Goal: Check status: Check status

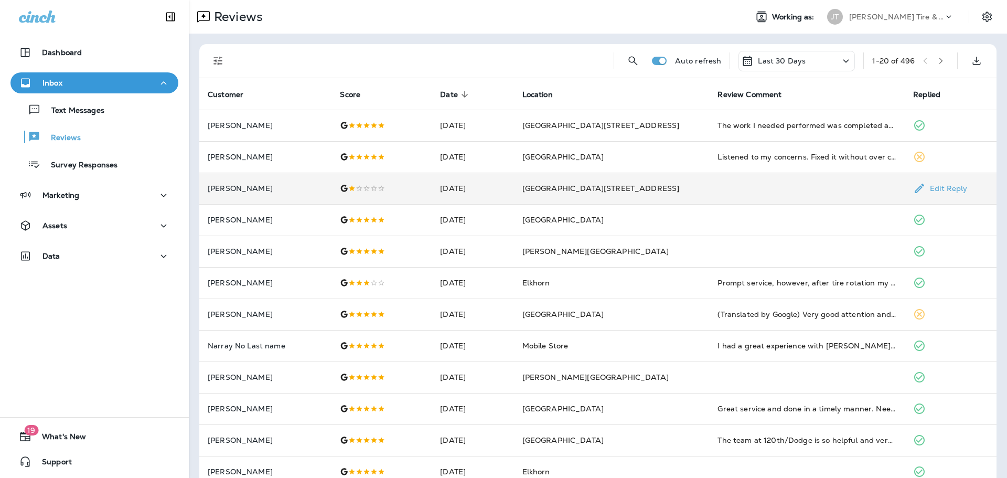
click at [244, 187] on p "[PERSON_NAME]" at bounding box center [265, 188] width 115 height 8
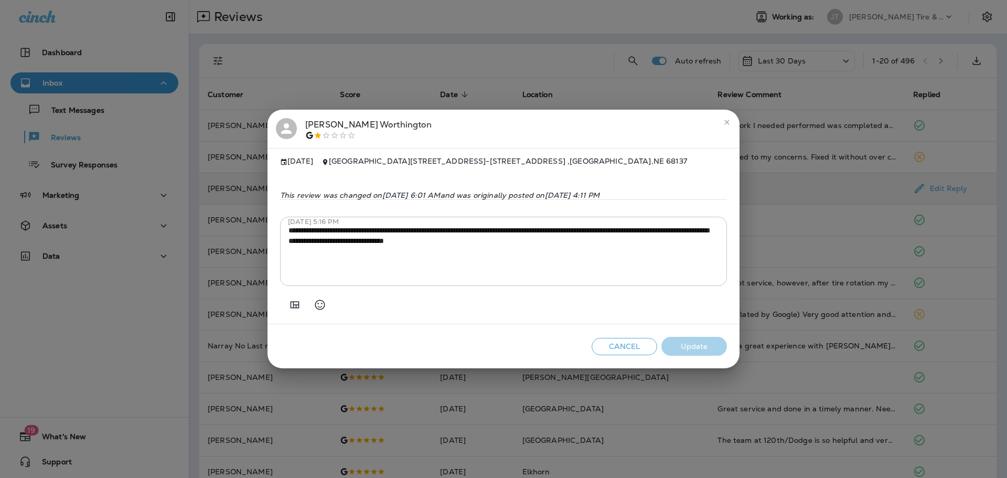
click at [726, 121] on icon "close" at bounding box center [727, 122] width 8 height 8
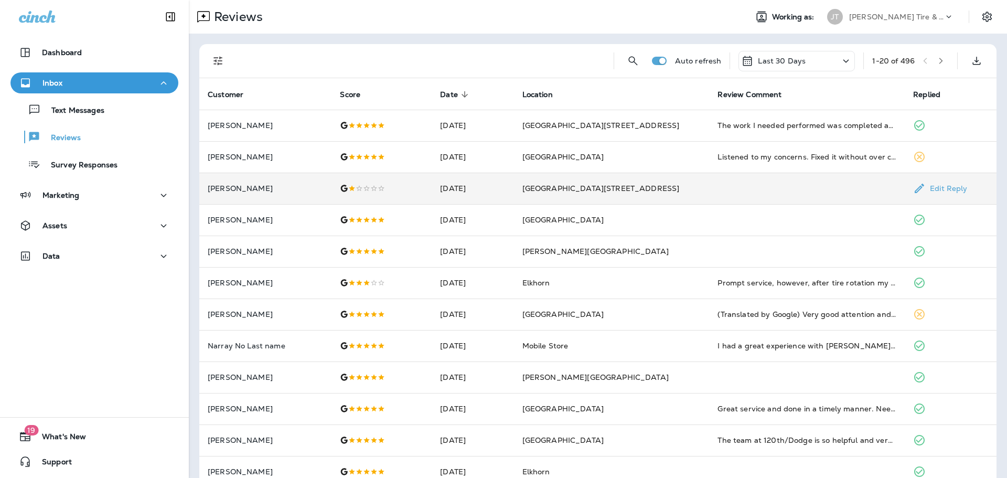
click at [248, 189] on p "[PERSON_NAME]" at bounding box center [265, 188] width 115 height 8
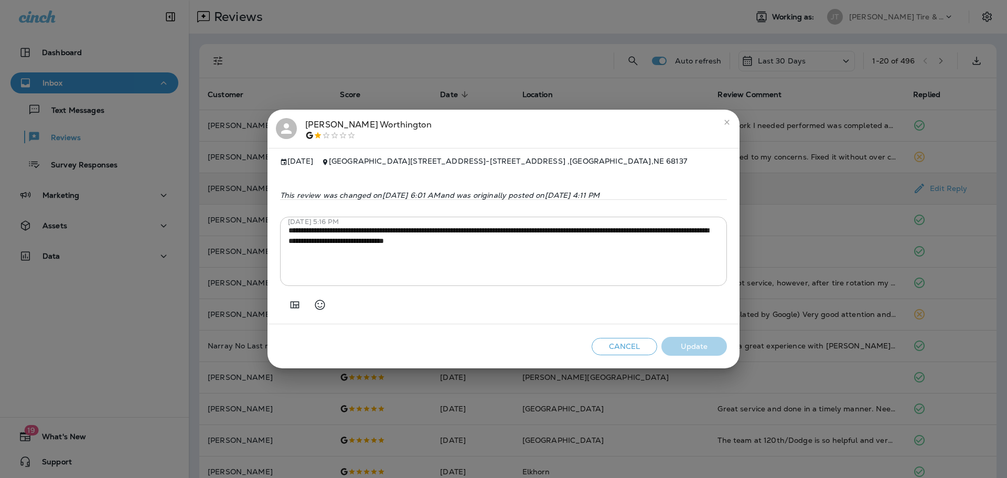
click at [729, 118] on icon "close" at bounding box center [727, 122] width 8 height 8
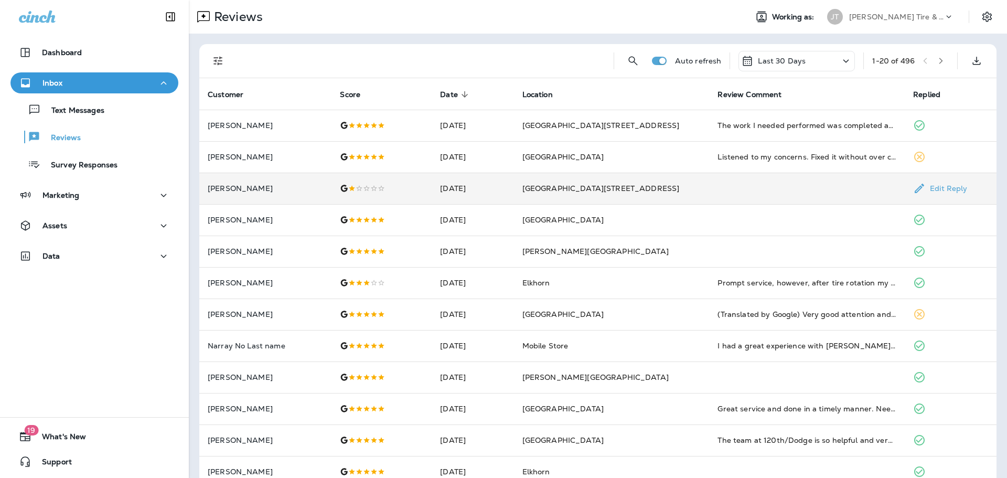
click at [241, 189] on p "[PERSON_NAME]" at bounding box center [265, 188] width 115 height 8
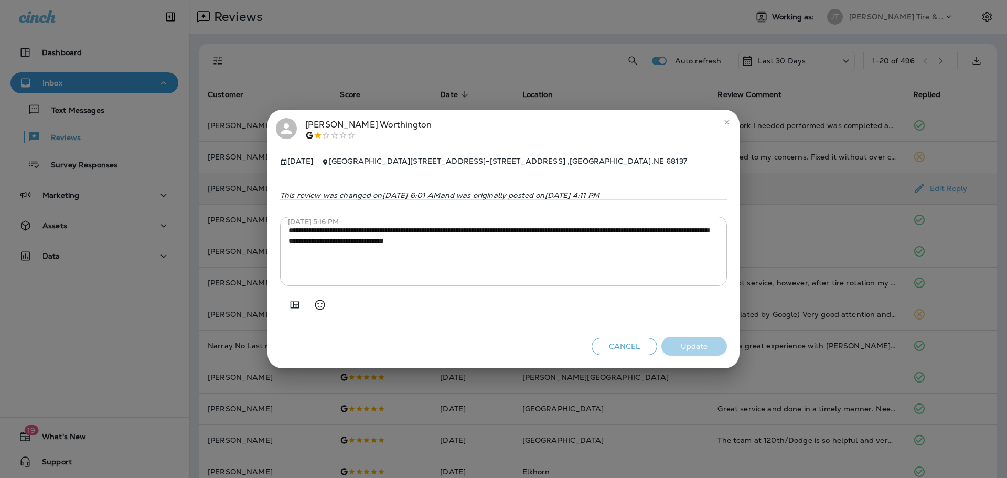
click at [728, 120] on icon "close" at bounding box center [727, 122] width 8 height 8
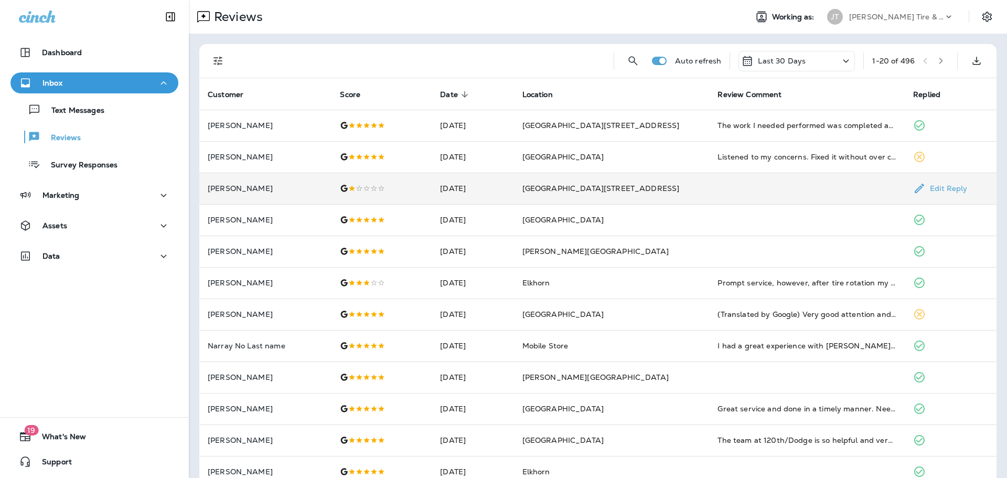
click at [476, 188] on td "[DATE]" at bounding box center [473, 188] width 82 height 31
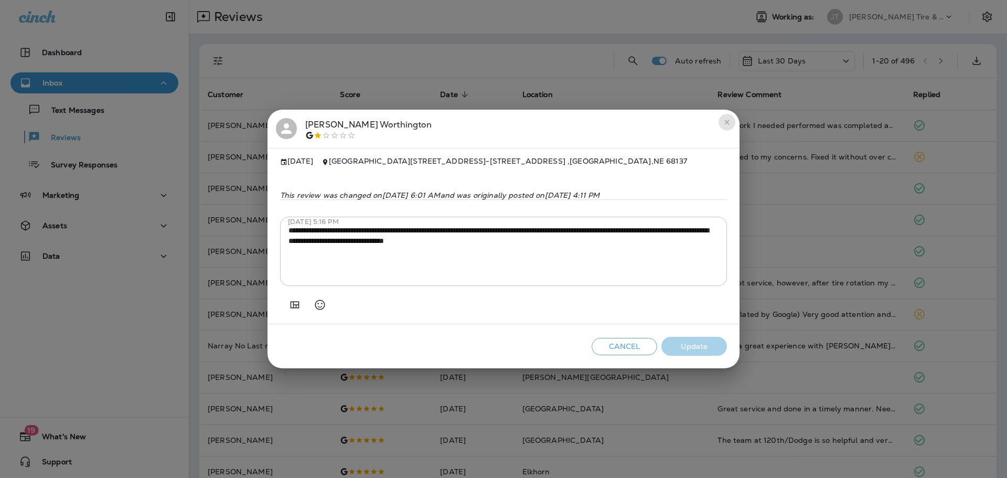
click at [724, 120] on icon "close" at bounding box center [727, 122] width 8 height 8
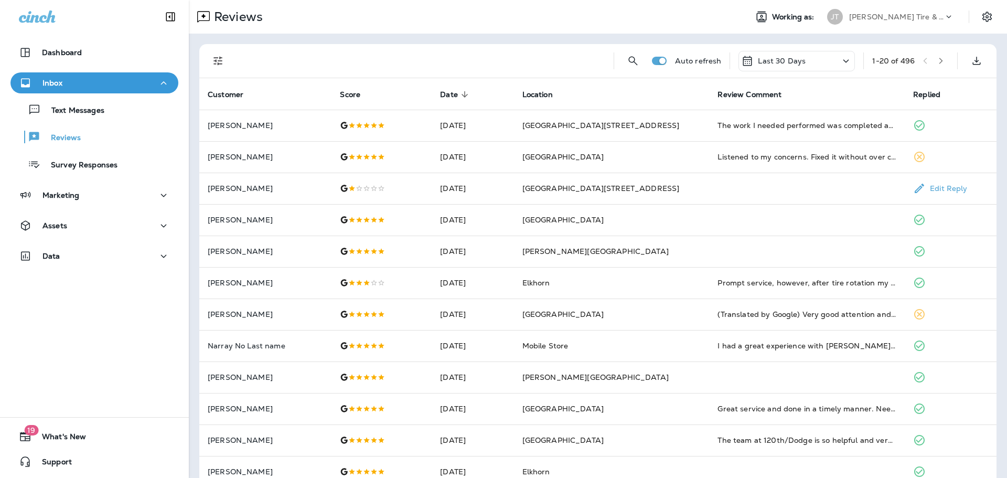
click at [238, 190] on p "[PERSON_NAME]" at bounding box center [265, 188] width 115 height 8
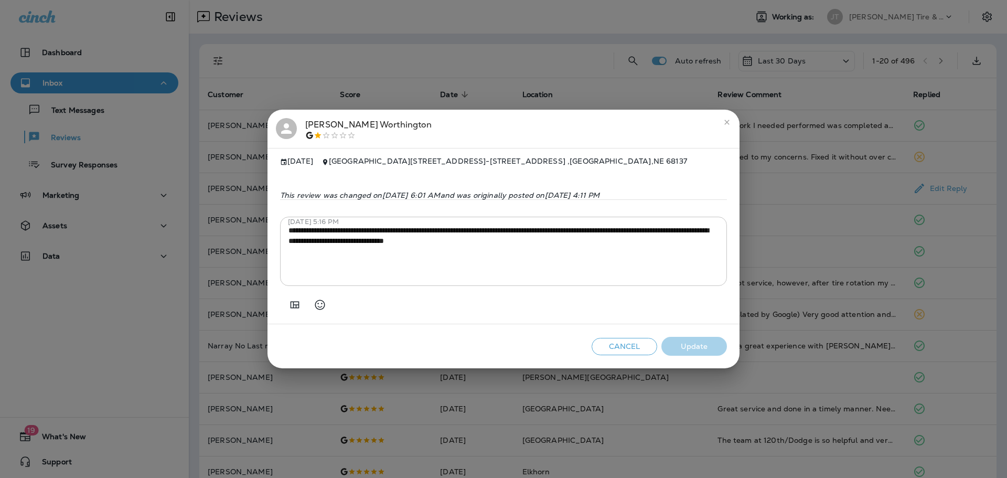
click at [724, 120] on icon "close" at bounding box center [727, 122] width 8 height 8
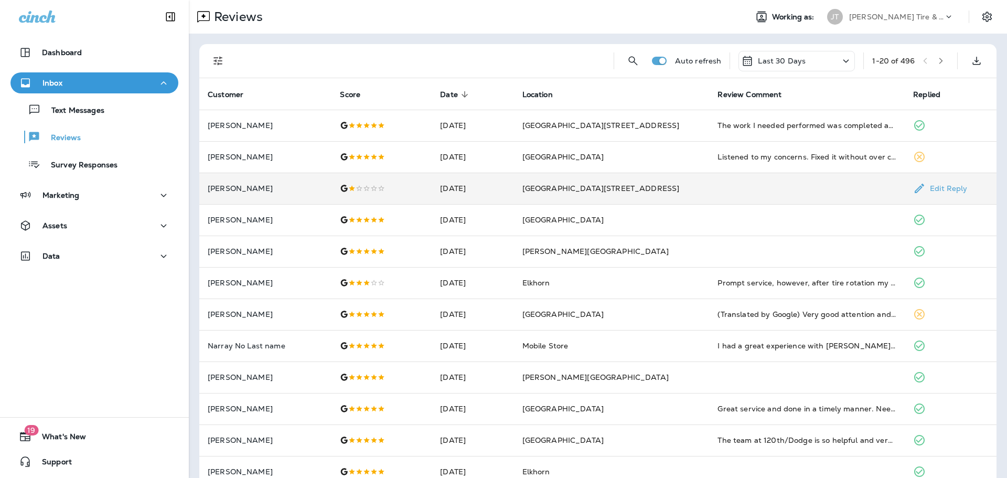
click at [393, 188] on div at bounding box center [381, 188] width 83 height 8
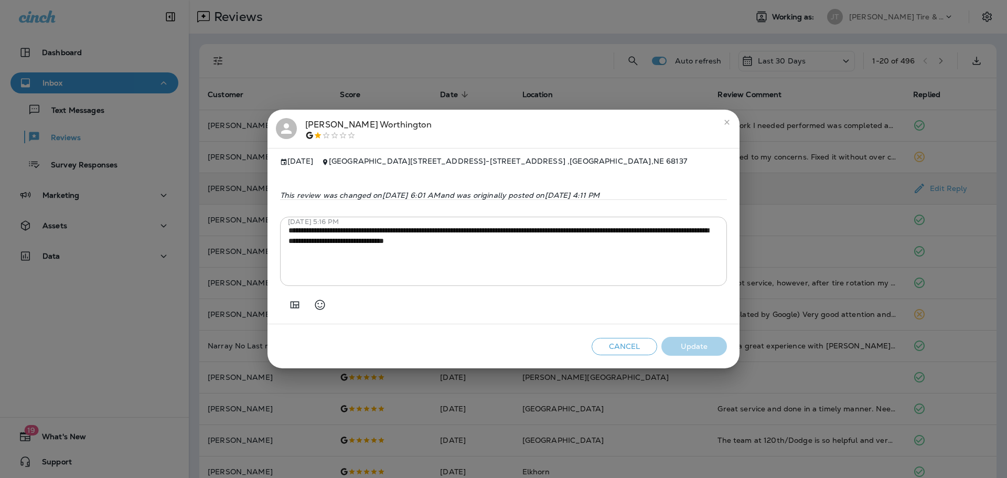
click at [642, 353] on button "Cancel" at bounding box center [625, 346] width 66 height 17
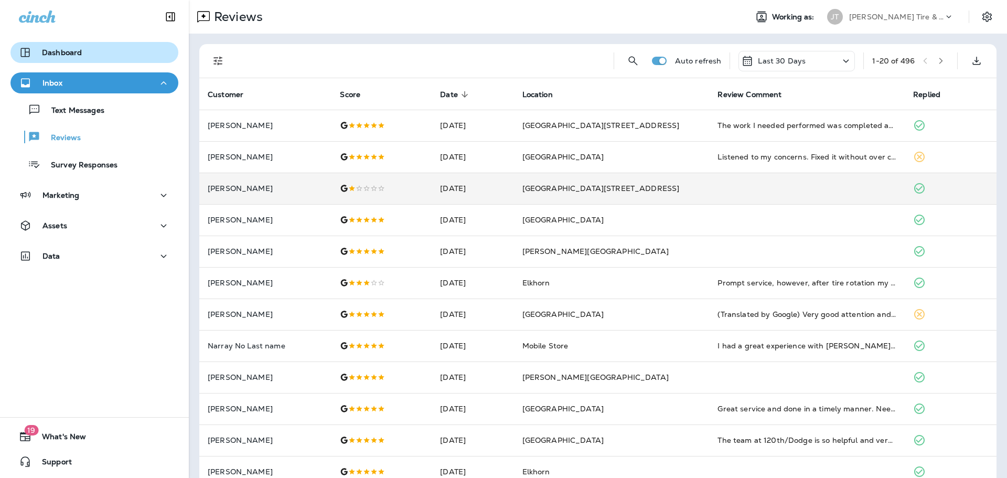
click at [74, 60] on button "Dashboard" at bounding box center [94, 52] width 168 height 21
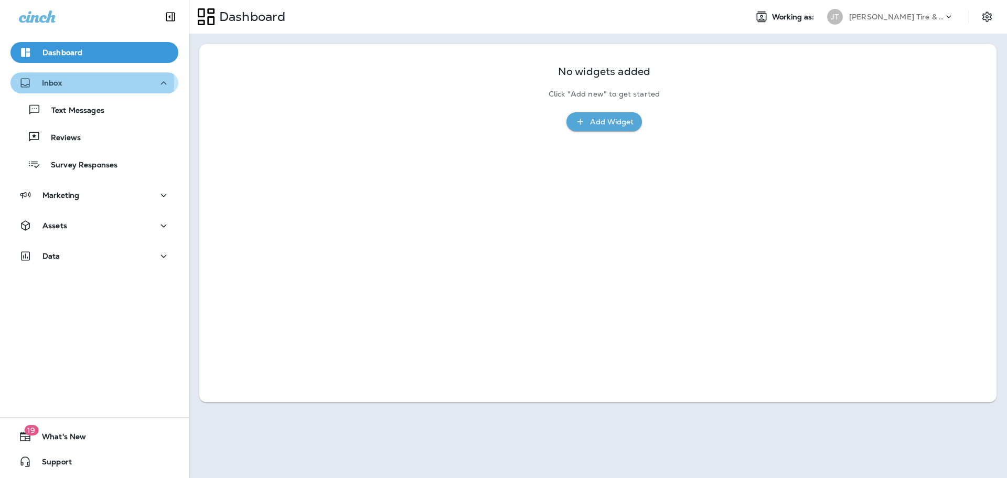
click at [70, 83] on div "Inbox" at bounding box center [94, 83] width 151 height 13
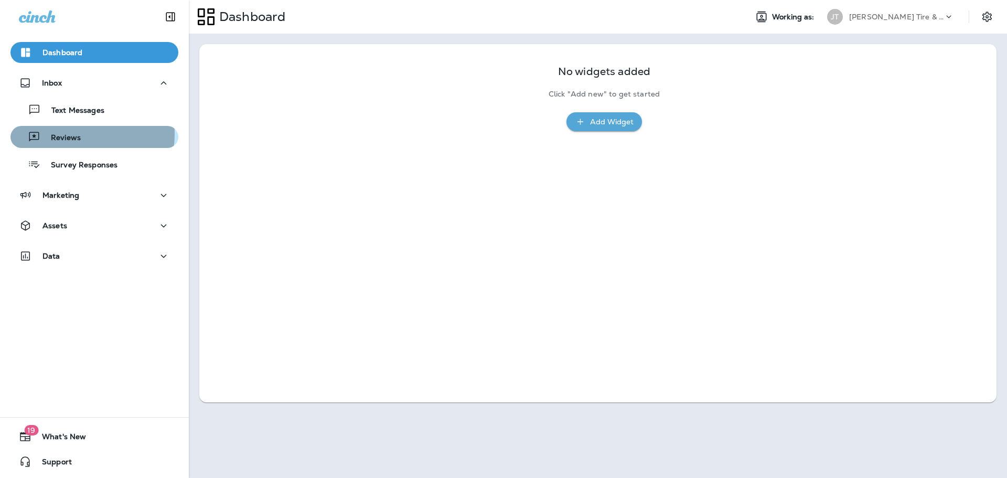
click at [78, 134] on p "Reviews" at bounding box center [60, 138] width 40 height 10
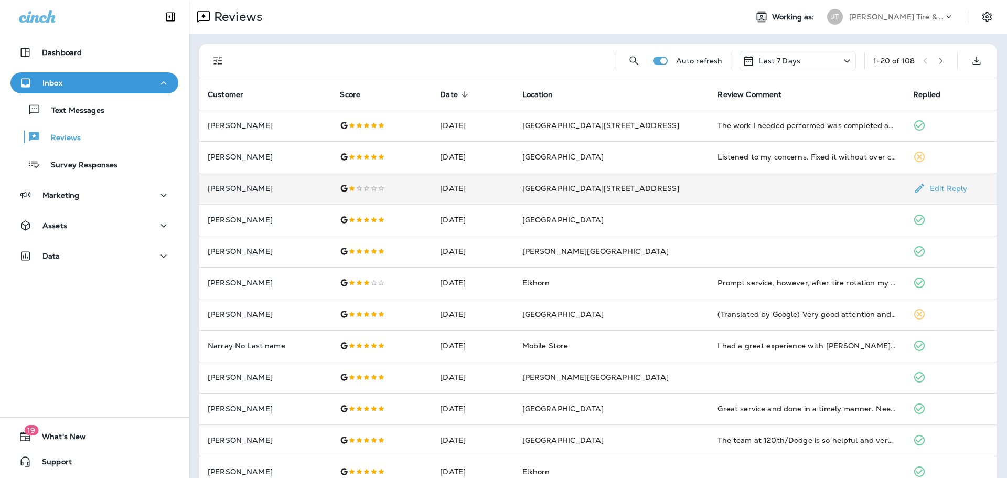
click at [251, 186] on p "[PERSON_NAME]" at bounding box center [265, 188] width 115 height 8
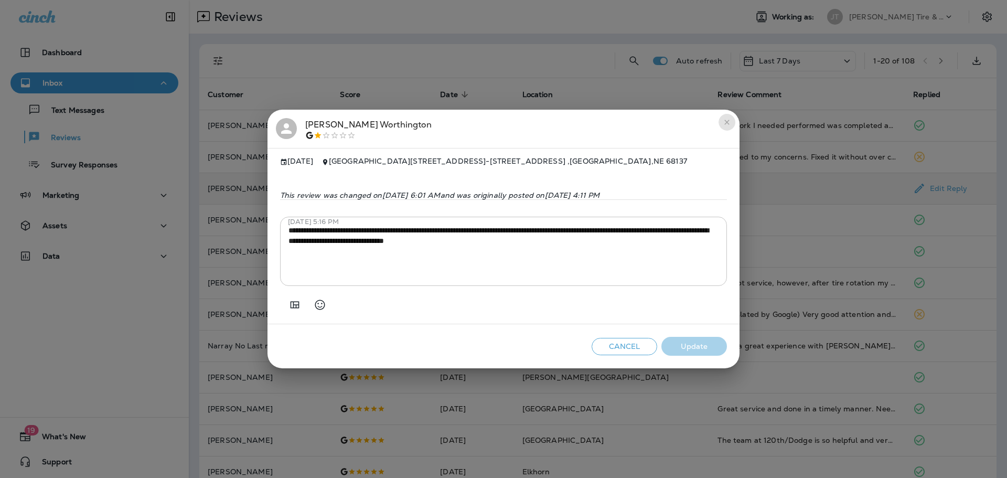
click at [729, 120] on icon "close" at bounding box center [726, 122] width 5 height 5
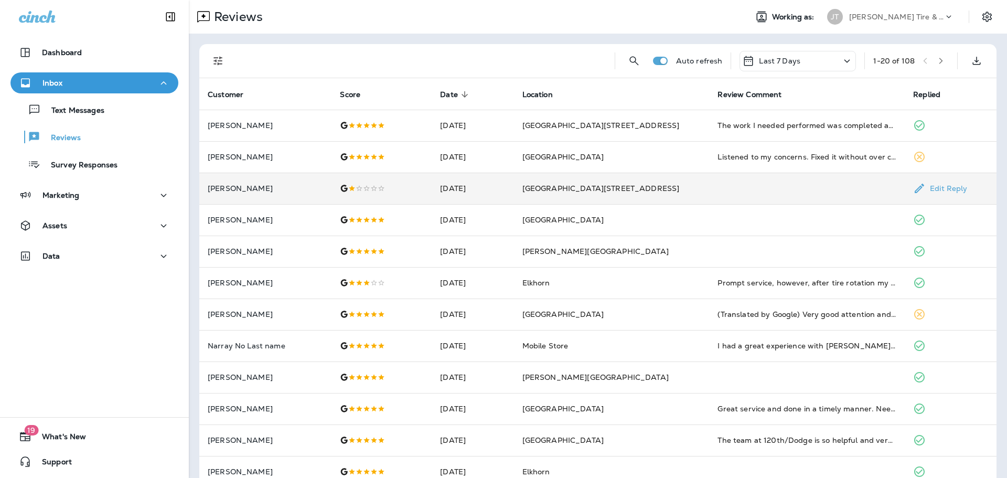
click at [246, 184] on p "[PERSON_NAME]" at bounding box center [265, 188] width 115 height 8
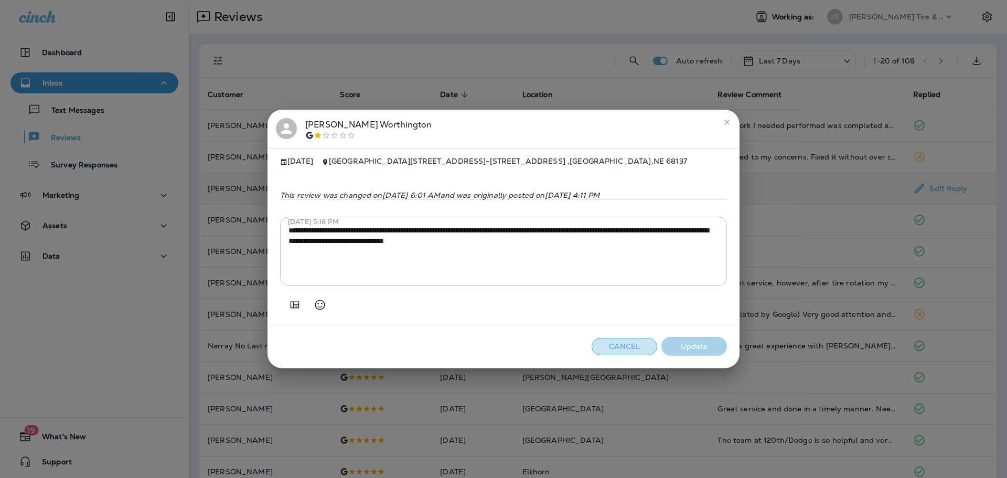
click at [622, 351] on button "Cancel" at bounding box center [625, 346] width 66 height 17
